Goal: Navigation & Orientation: Find specific page/section

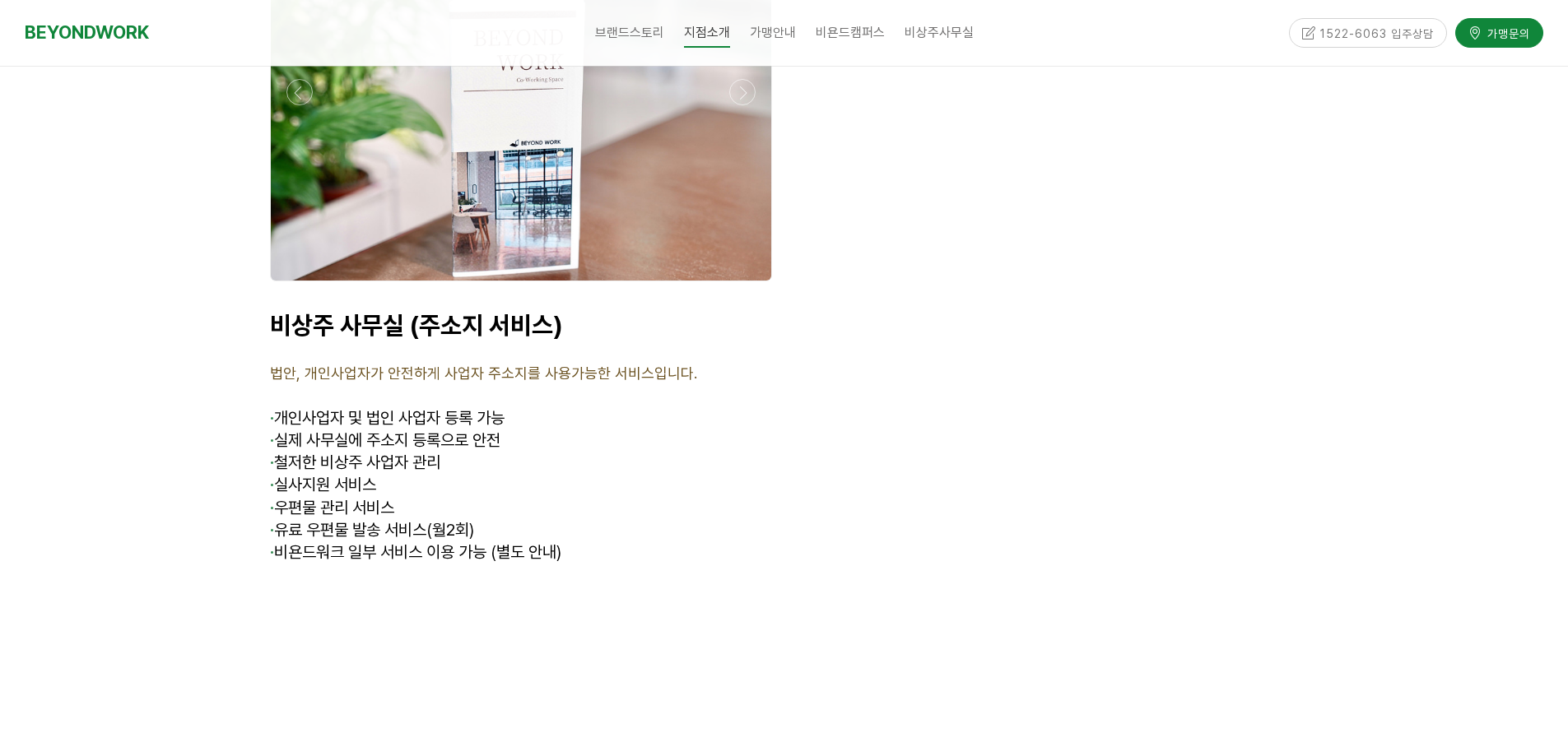
scroll to position [6245, 0]
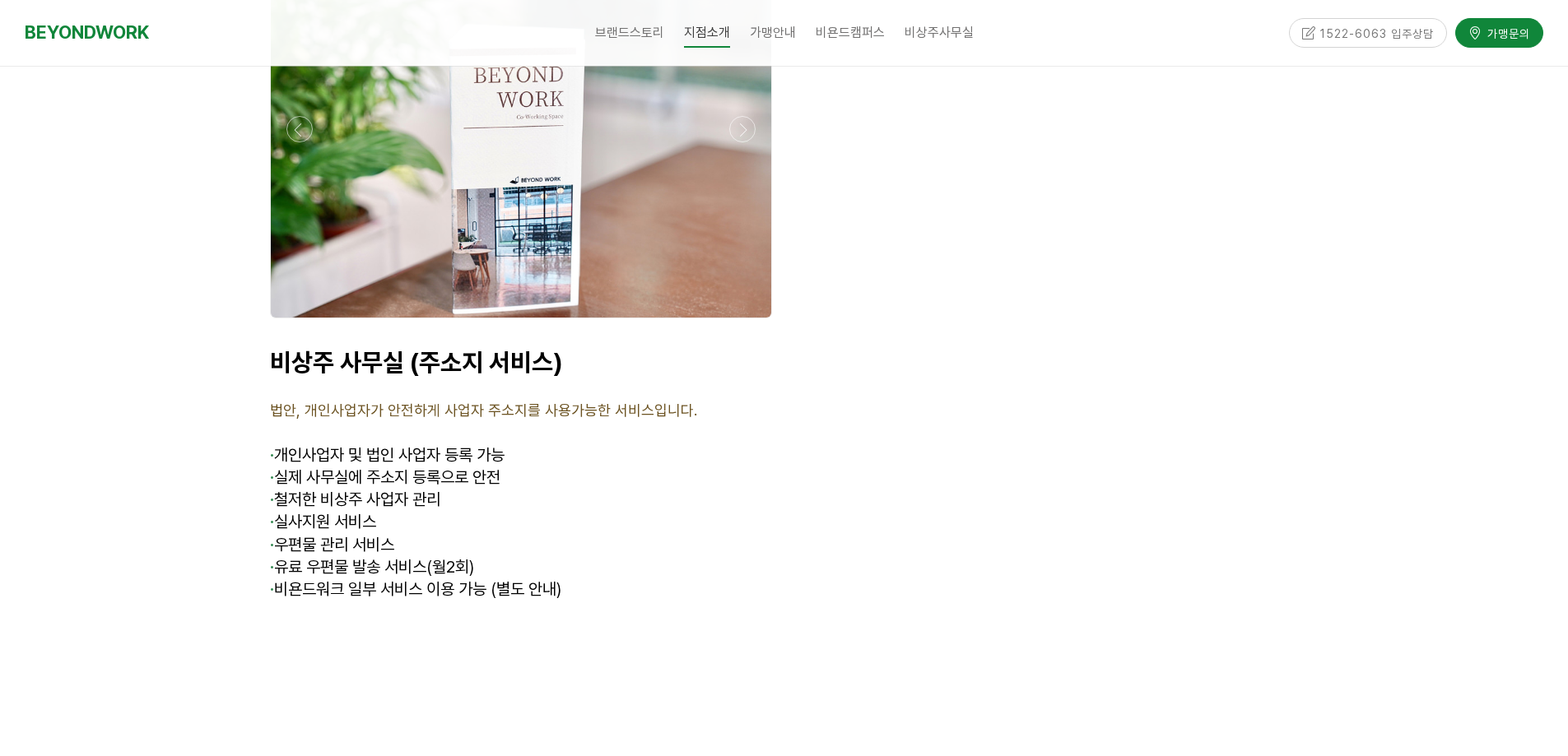
click at [597, 232] on div at bounding box center [521, 128] width 500 height 377
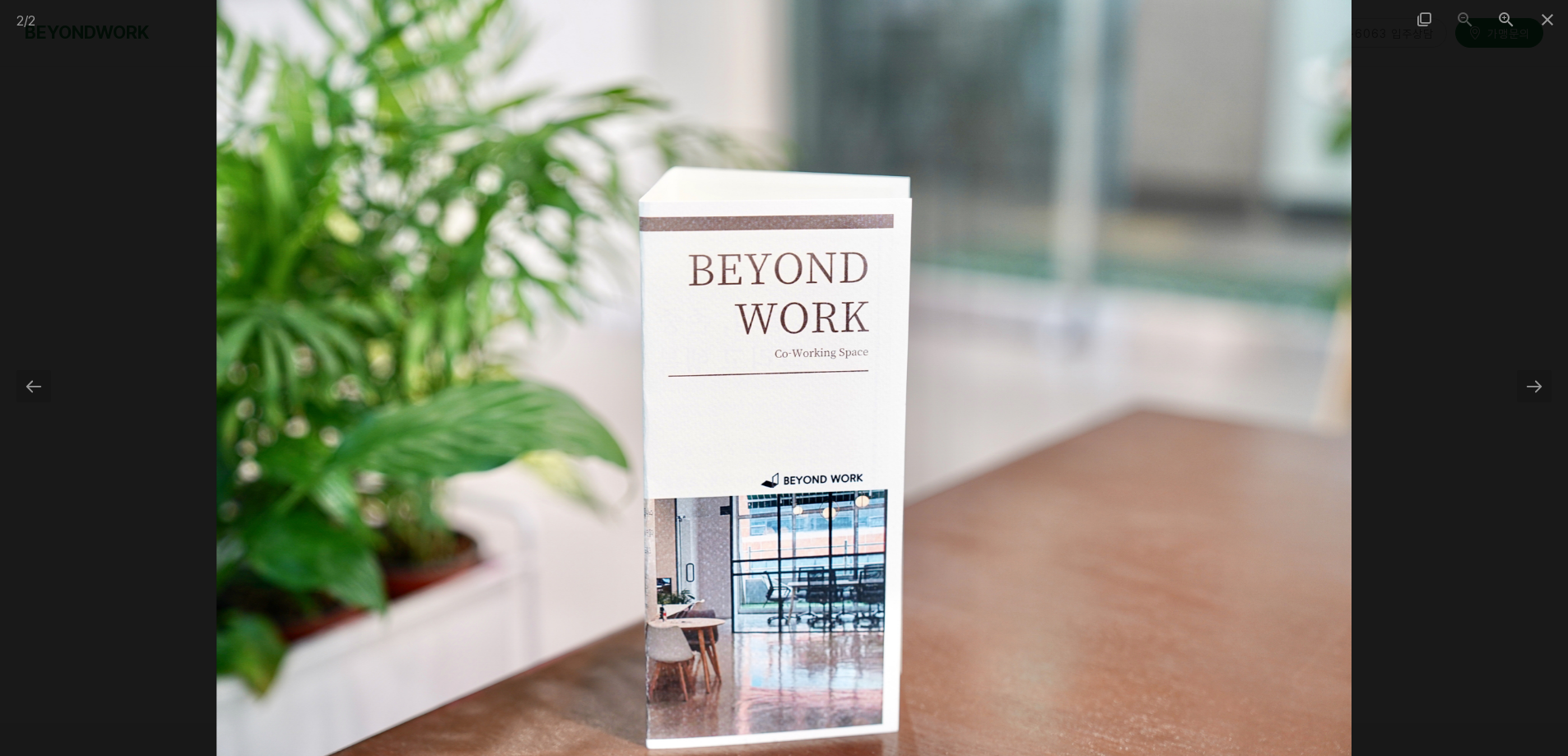
click at [1447, 163] on div at bounding box center [784, 378] width 1568 height 756
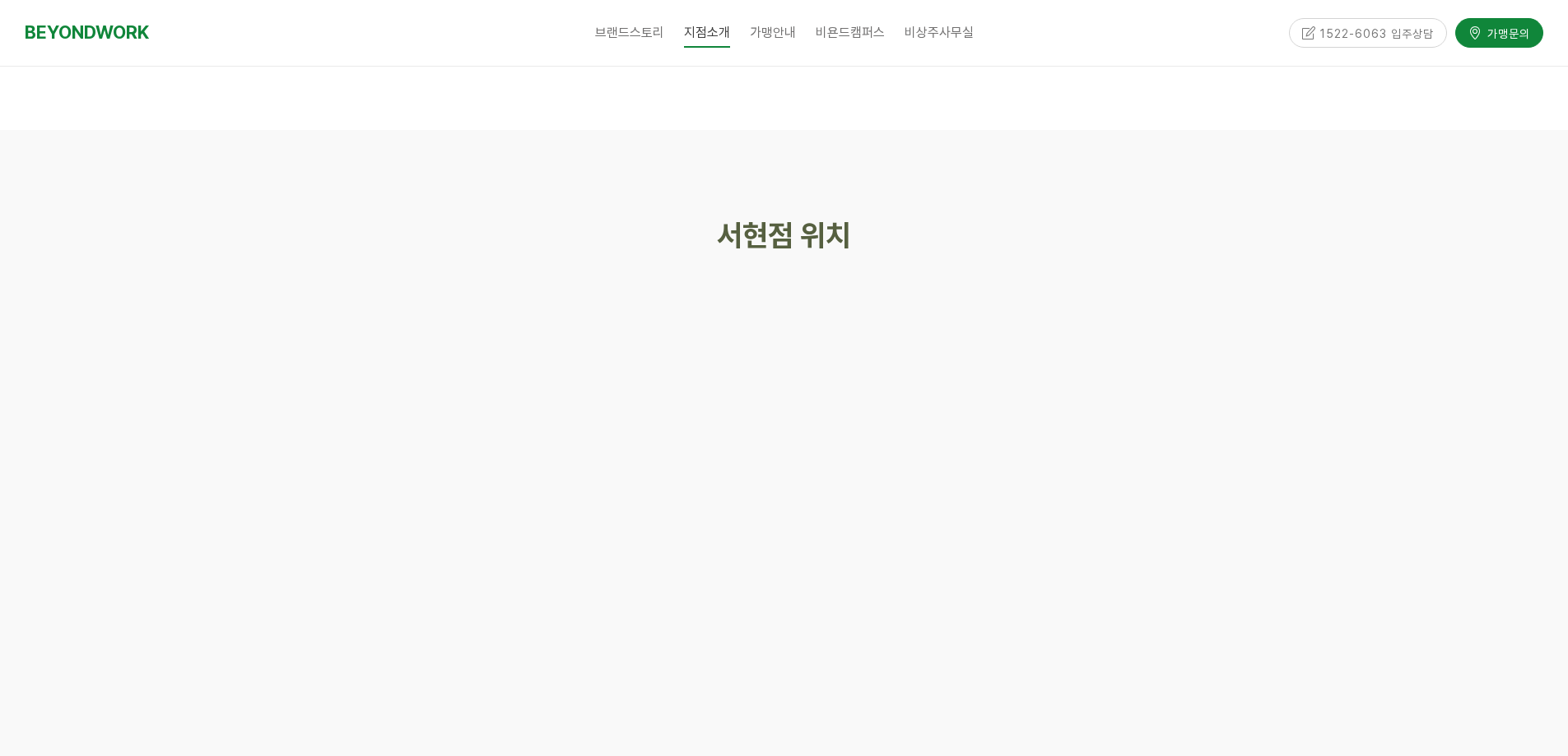
scroll to position [7232, 0]
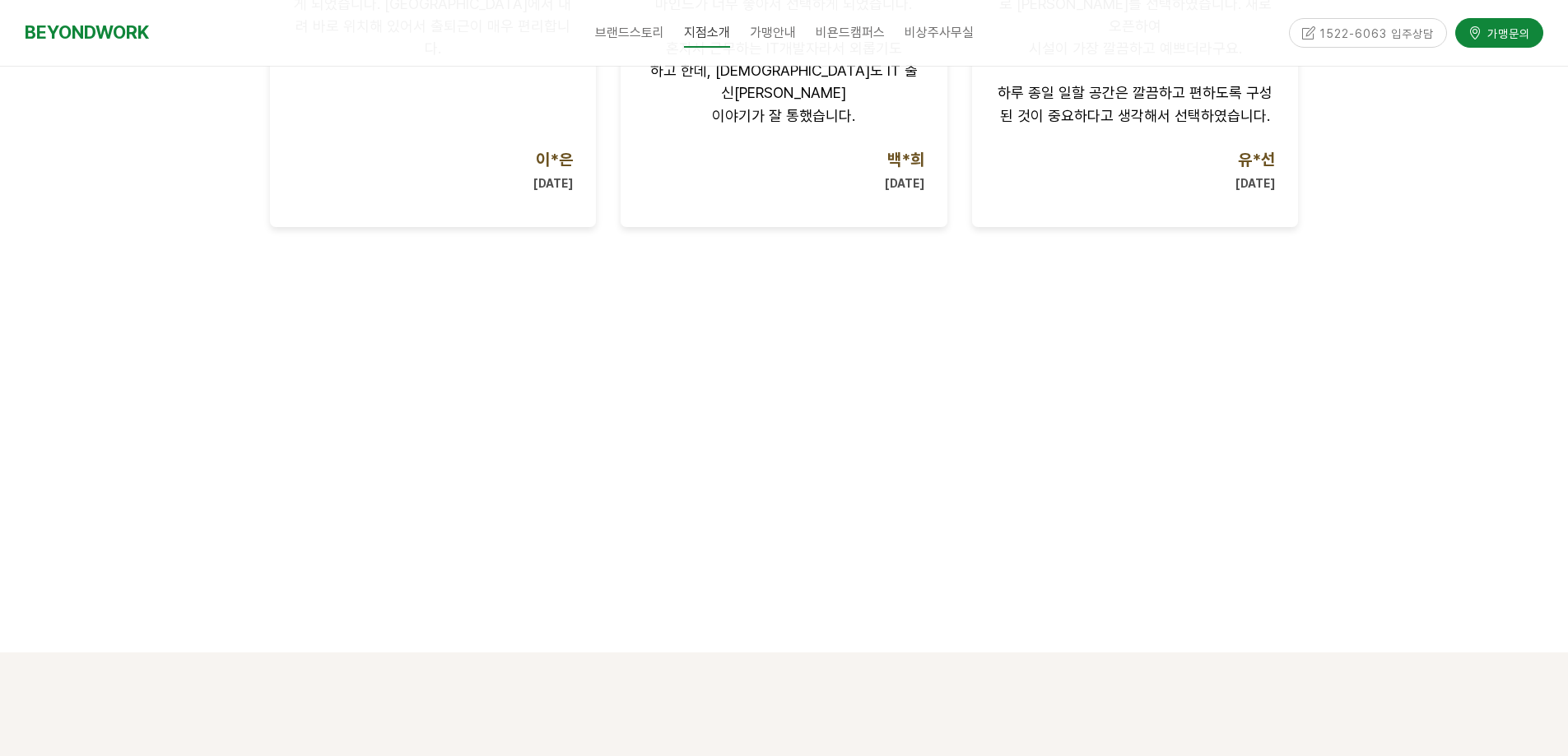
scroll to position [1323, 0]
